Goal: Task Accomplishment & Management: Complete application form

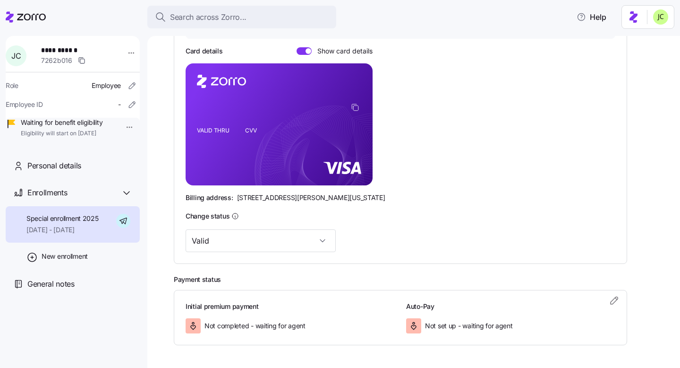
scroll to position [226, 0]
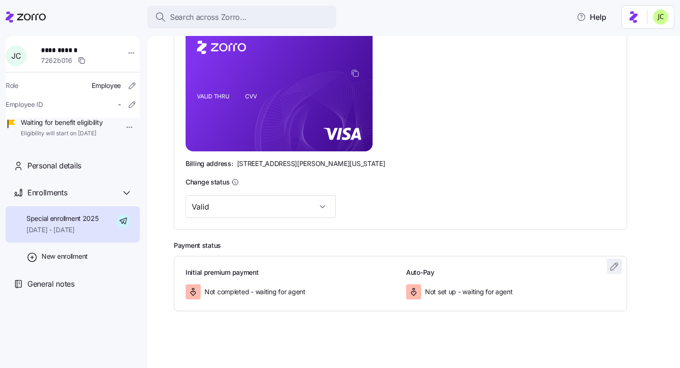
click at [616, 267] on icon "button" at bounding box center [614, 265] width 11 height 11
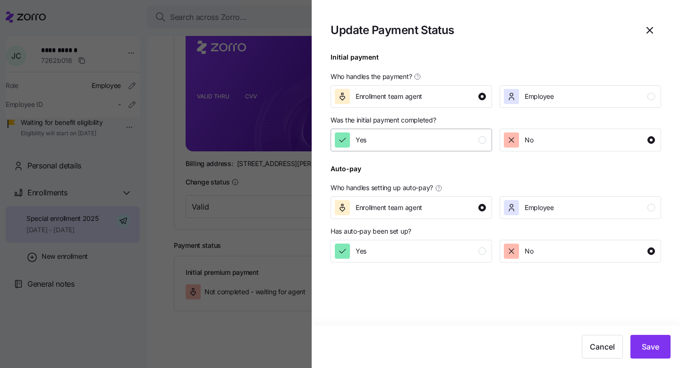
click at [457, 146] on div "Yes" at bounding box center [410, 139] width 151 height 15
click at [460, 246] on div "Yes" at bounding box center [410, 250] width 151 height 15
click at [648, 349] on span "Save" at bounding box center [650, 346] width 17 height 11
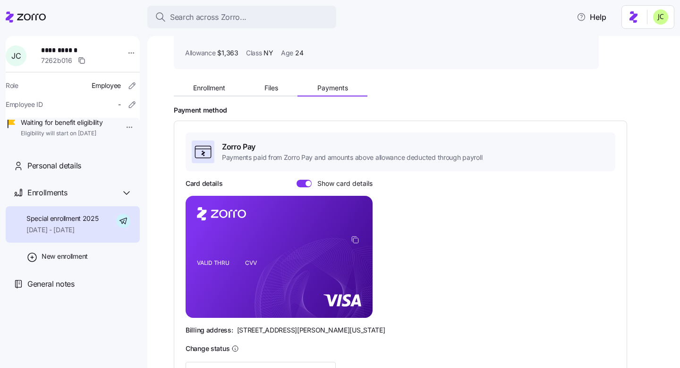
scroll to position [0, 0]
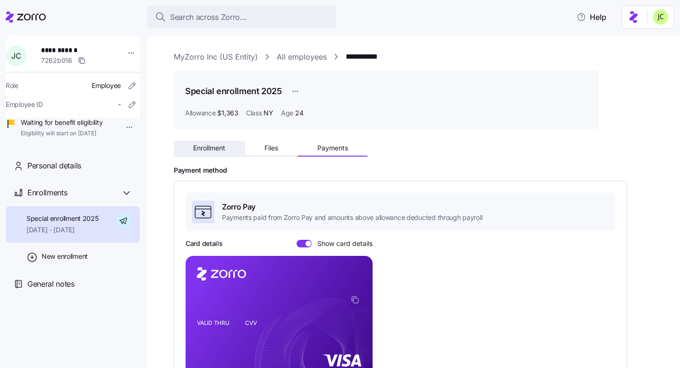
click at [202, 149] on span "Enrollment" at bounding box center [209, 148] width 32 height 7
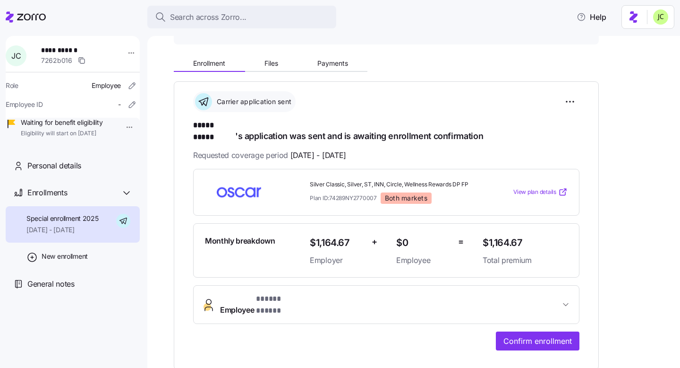
scroll to position [80, 0]
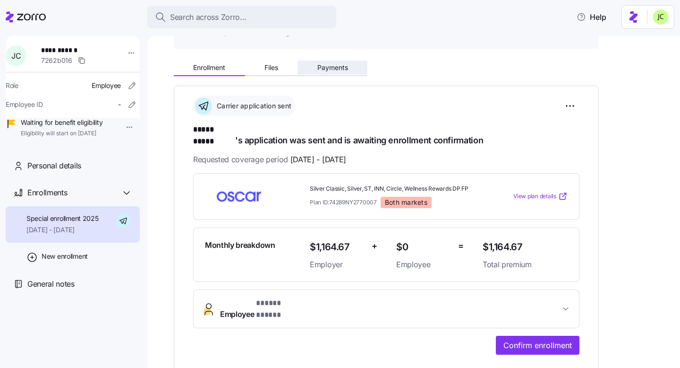
click at [332, 64] on span "Payments" at bounding box center [332, 67] width 31 height 7
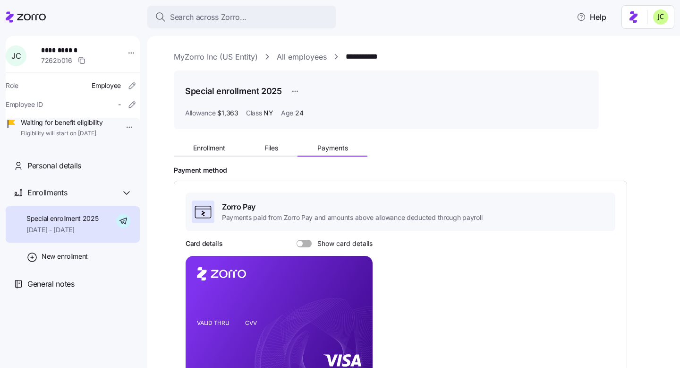
scroll to position [226, 0]
